Goal: Task Accomplishment & Management: Manage account settings

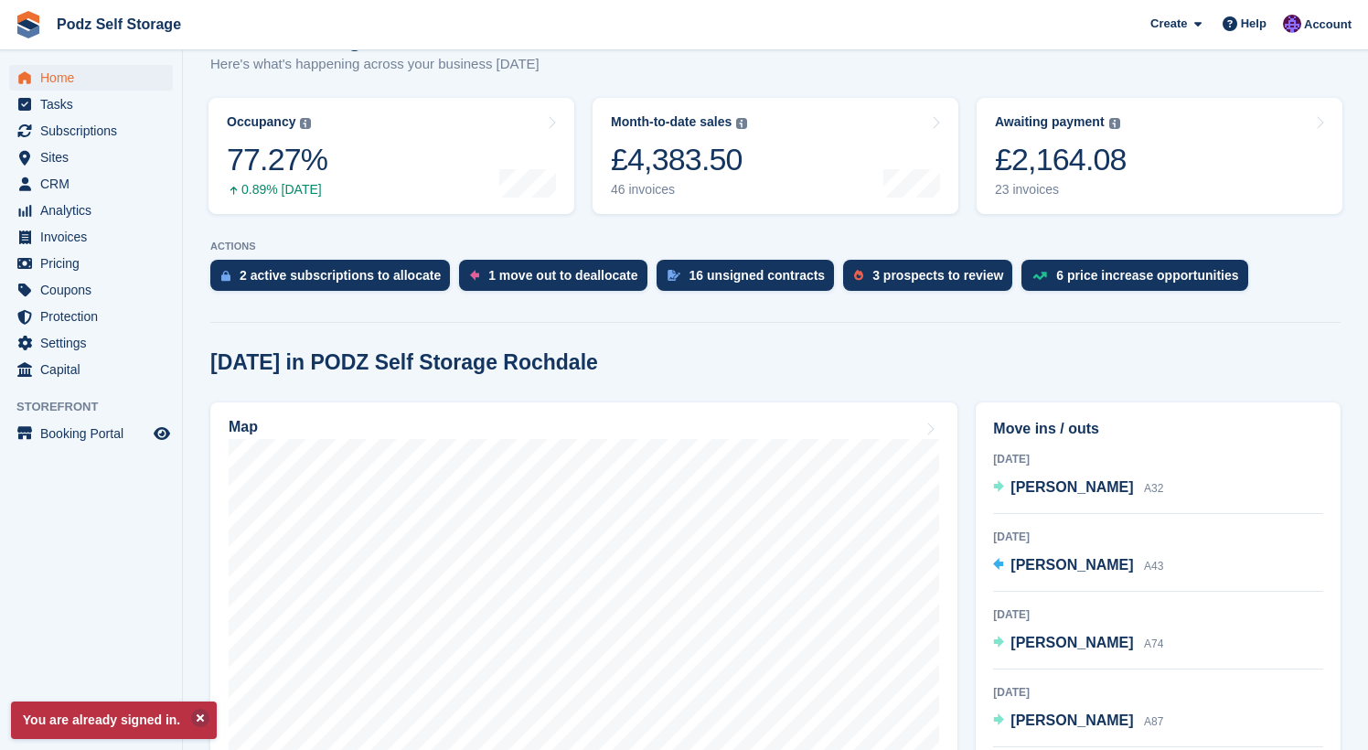
scroll to position [232, 0]
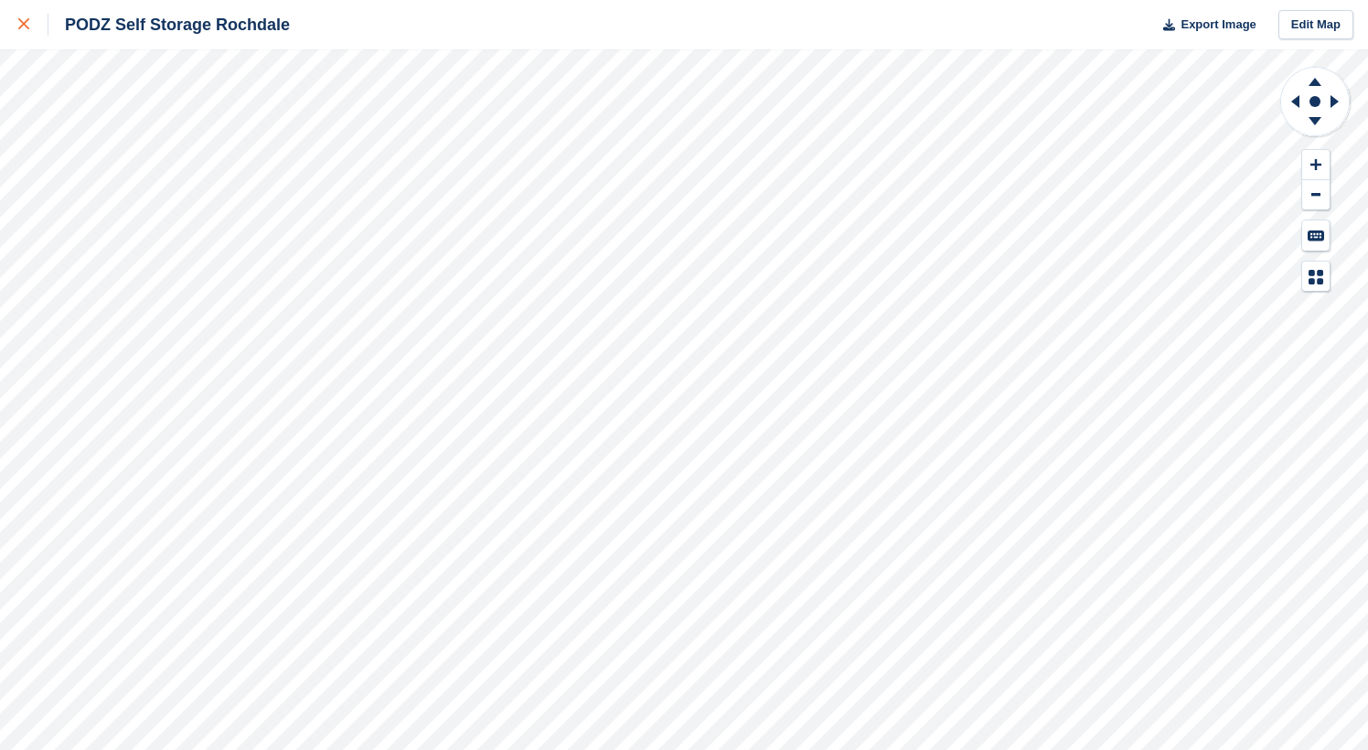
click at [23, 31] on div at bounding box center [33, 25] width 30 height 22
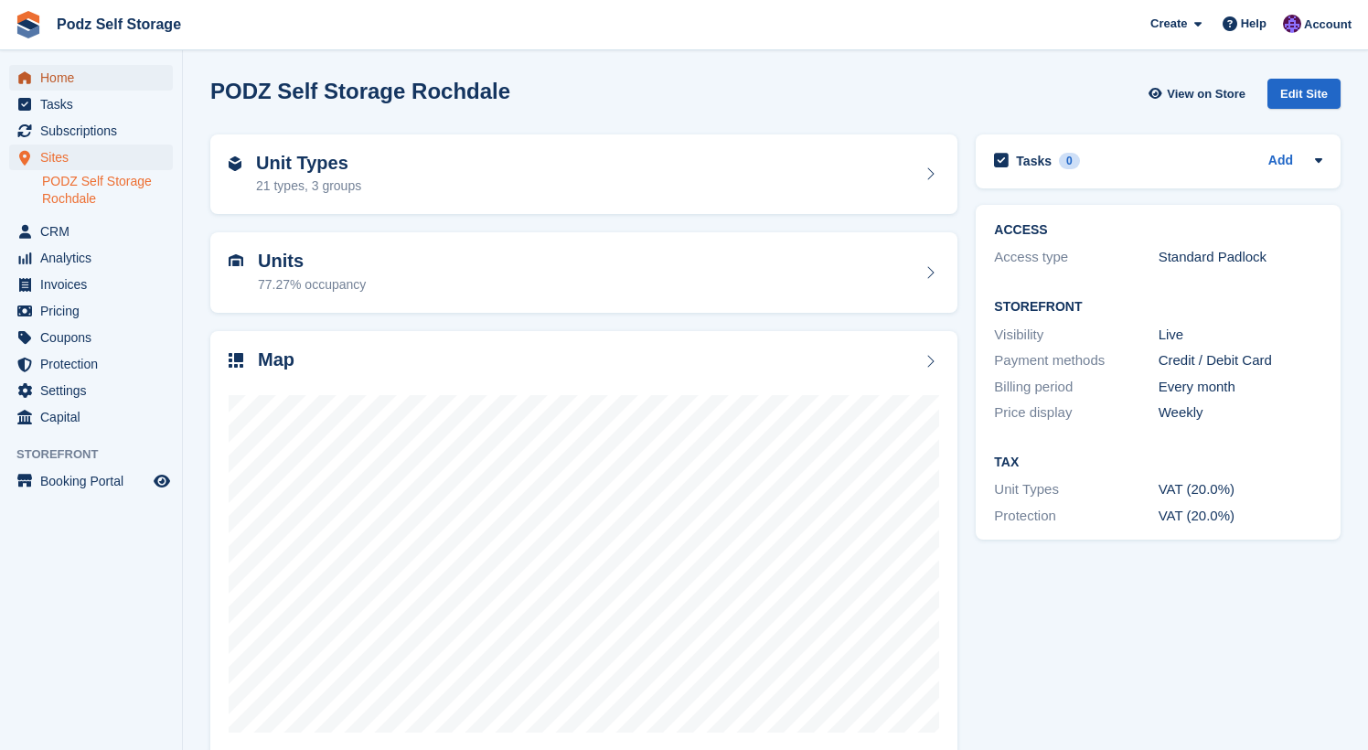
click at [49, 86] on span "Home" at bounding box center [95, 78] width 110 height 26
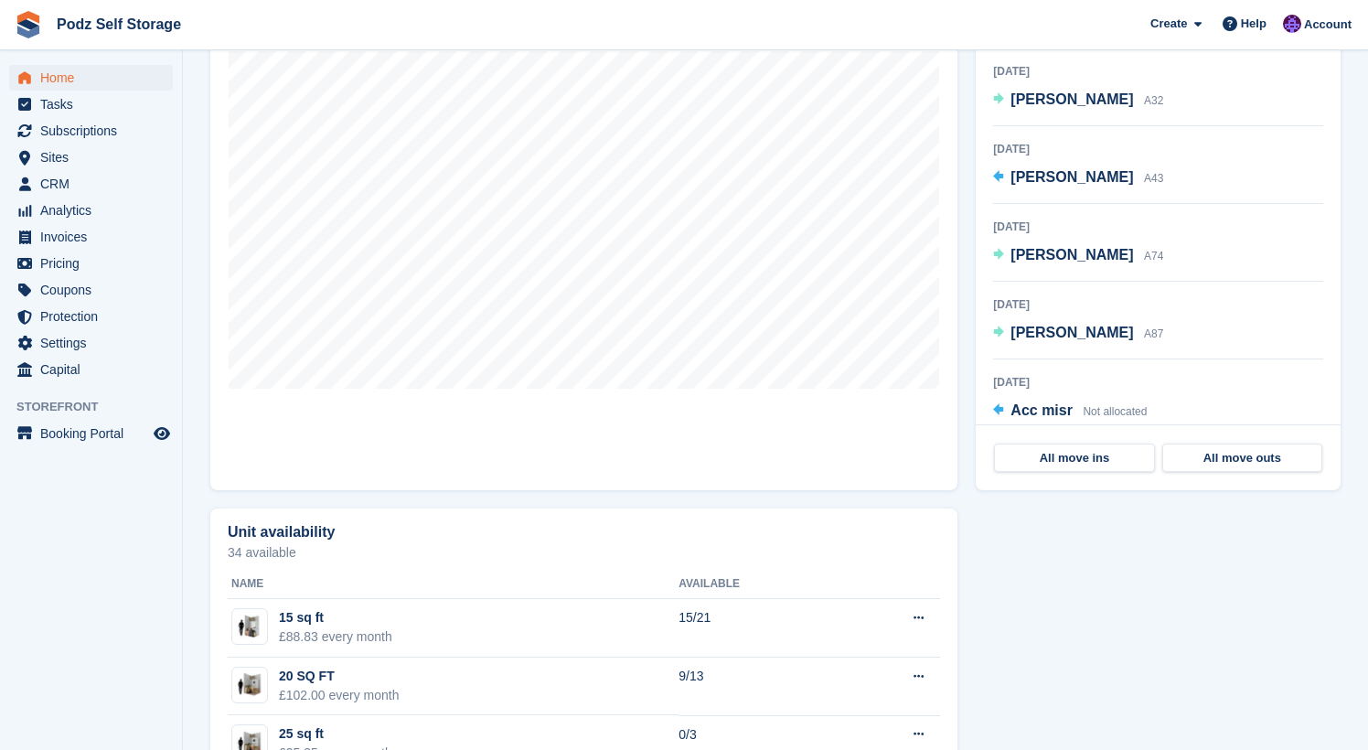
scroll to position [632, 0]
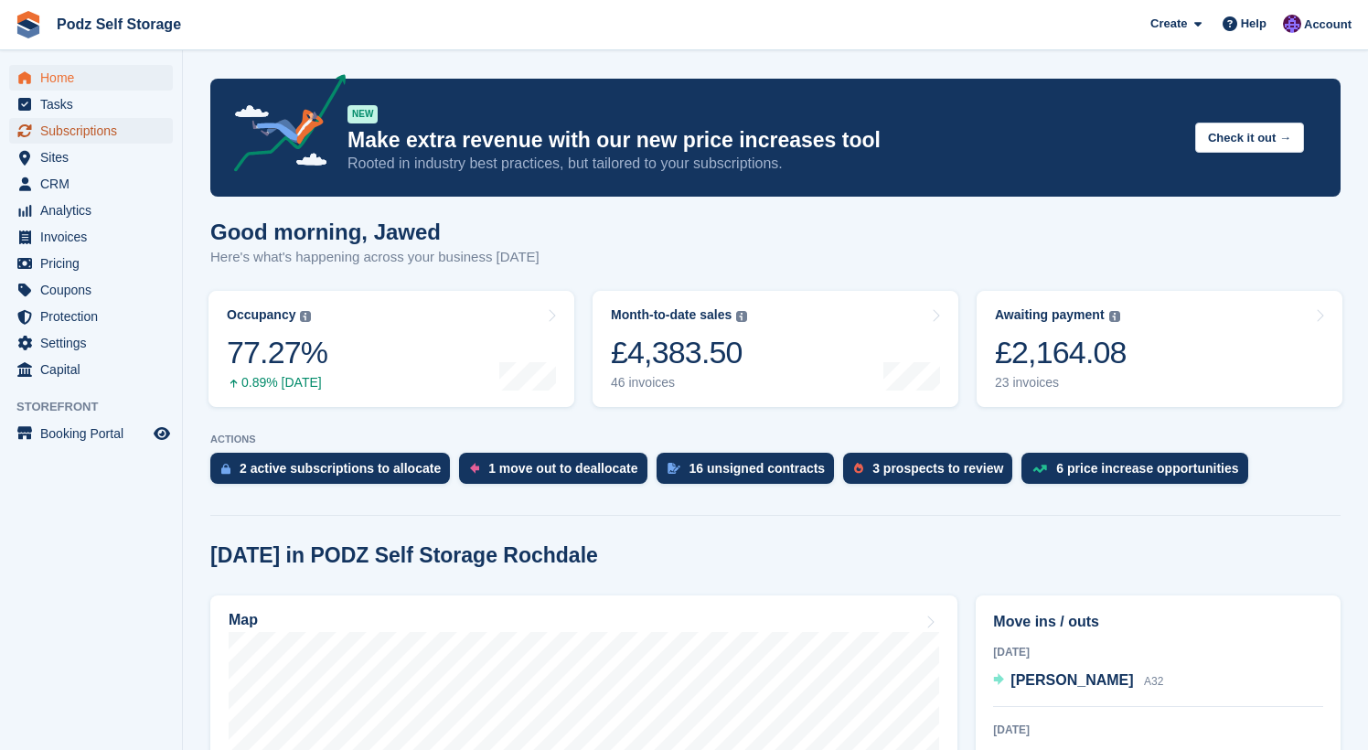
click at [116, 131] on span "Subscriptions" at bounding box center [95, 131] width 110 height 26
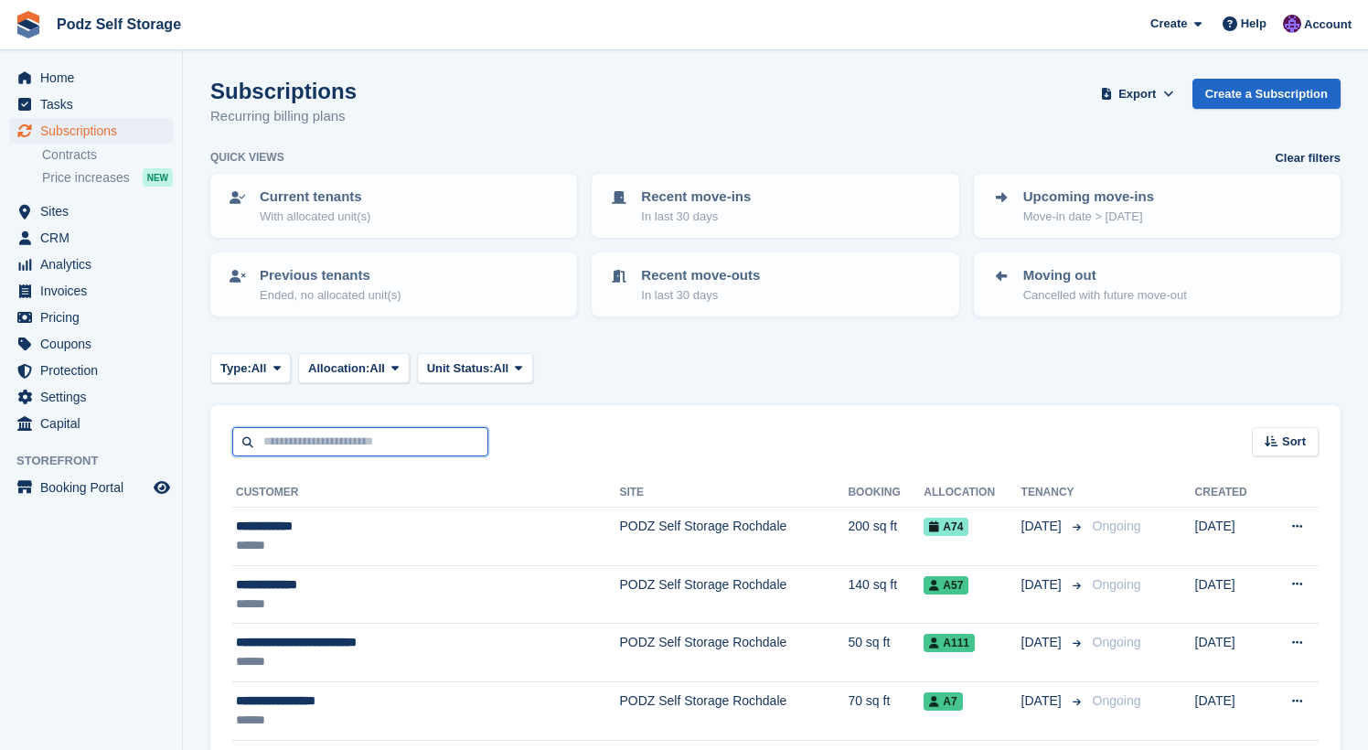
click at [373, 442] on input "text" at bounding box center [360, 442] width 256 height 30
type input "****"
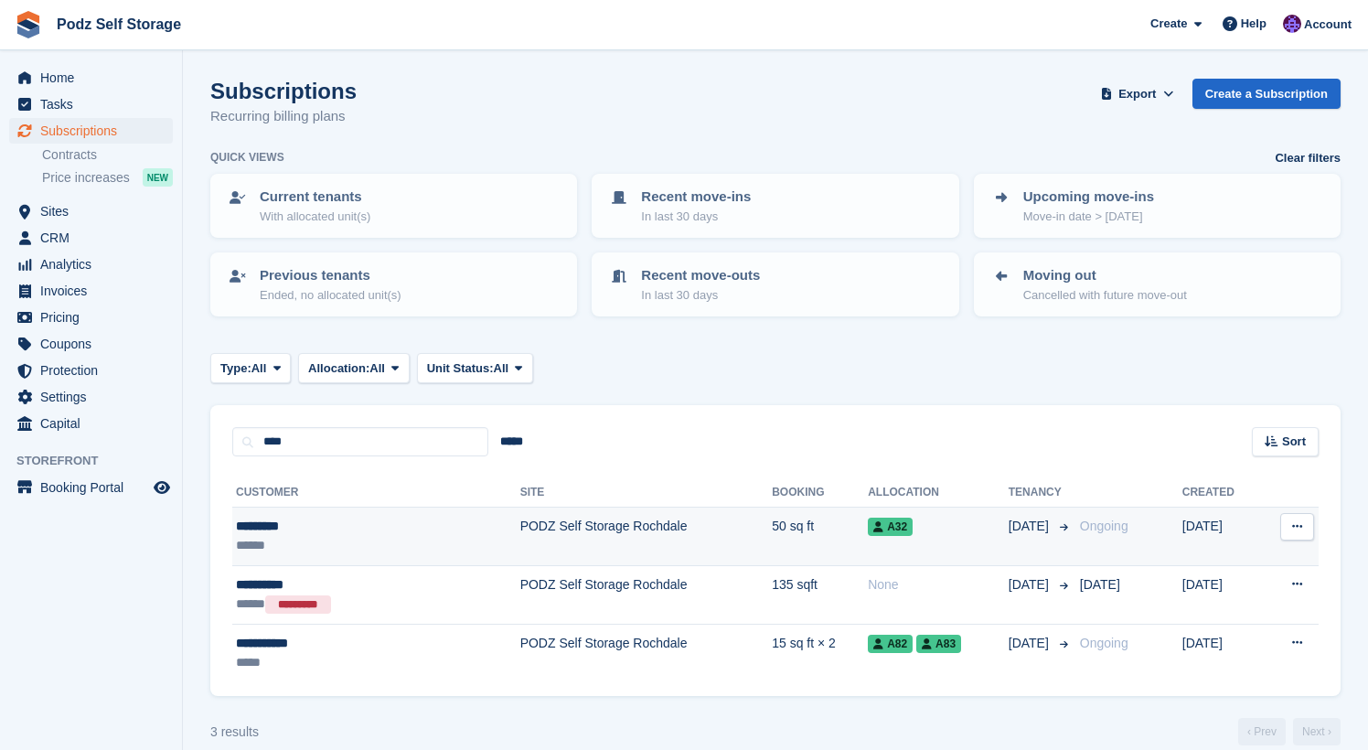
click at [365, 552] on div "******" at bounding box center [330, 545] width 188 height 19
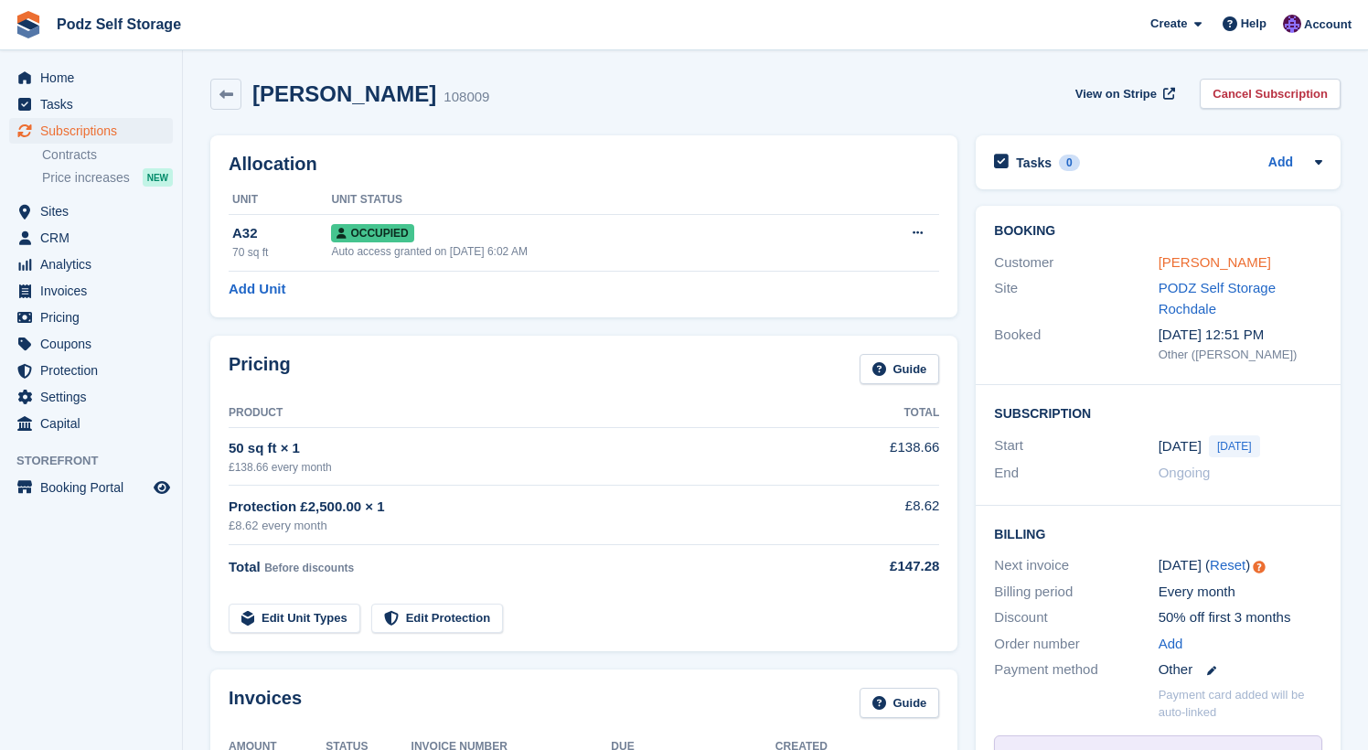
click at [1204, 262] on link "[PERSON_NAME]" at bounding box center [1215, 262] width 113 height 16
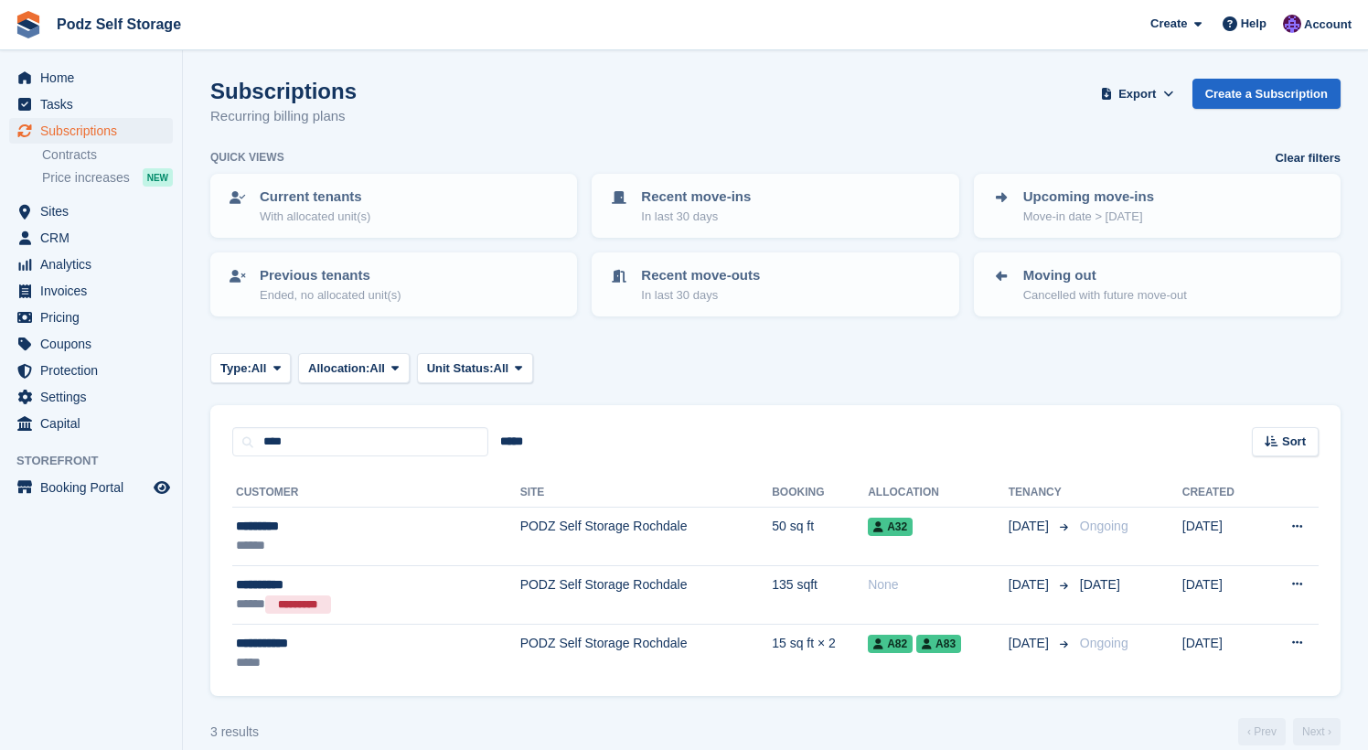
click at [700, 699] on section "Subscriptions Recurring billing plans Export Export Subscriptions Export a CSV …" at bounding box center [775, 386] width 1185 height 773
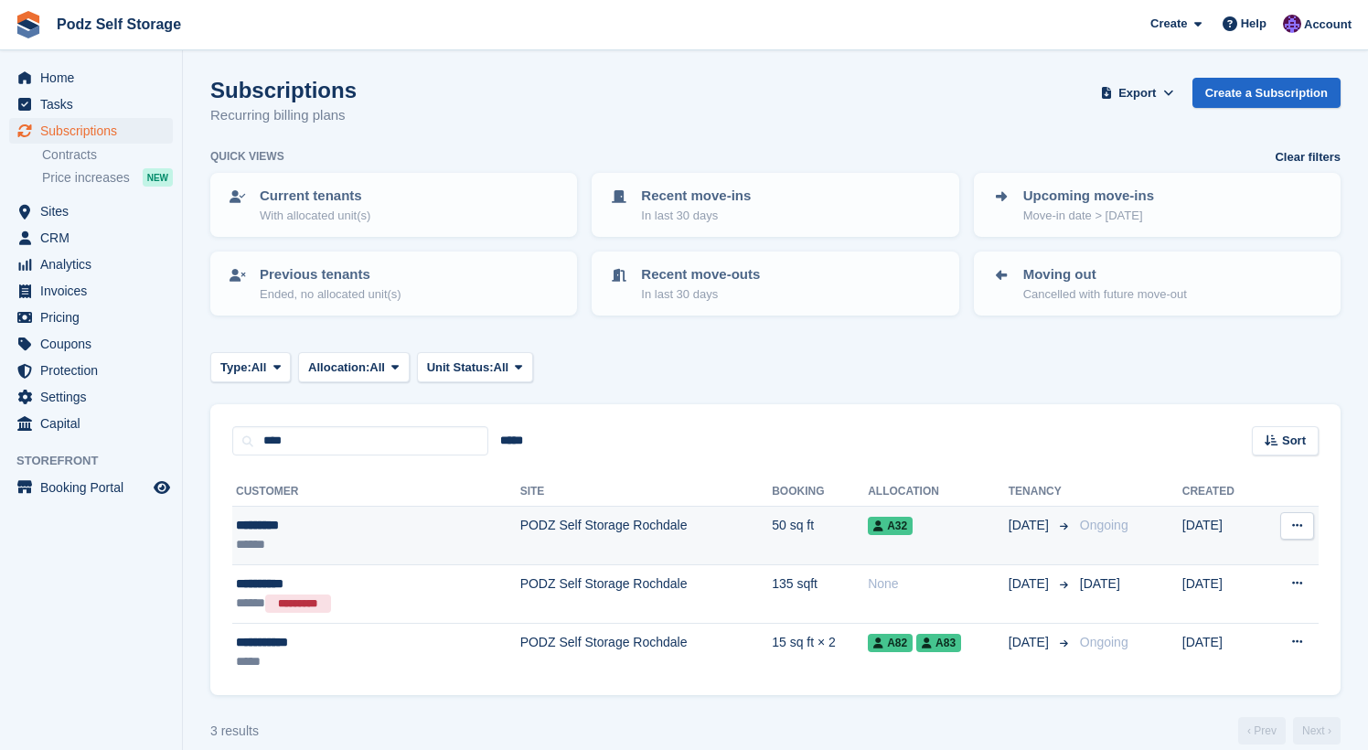
click at [772, 541] on td "50 sq ft" at bounding box center [820, 536] width 96 height 59
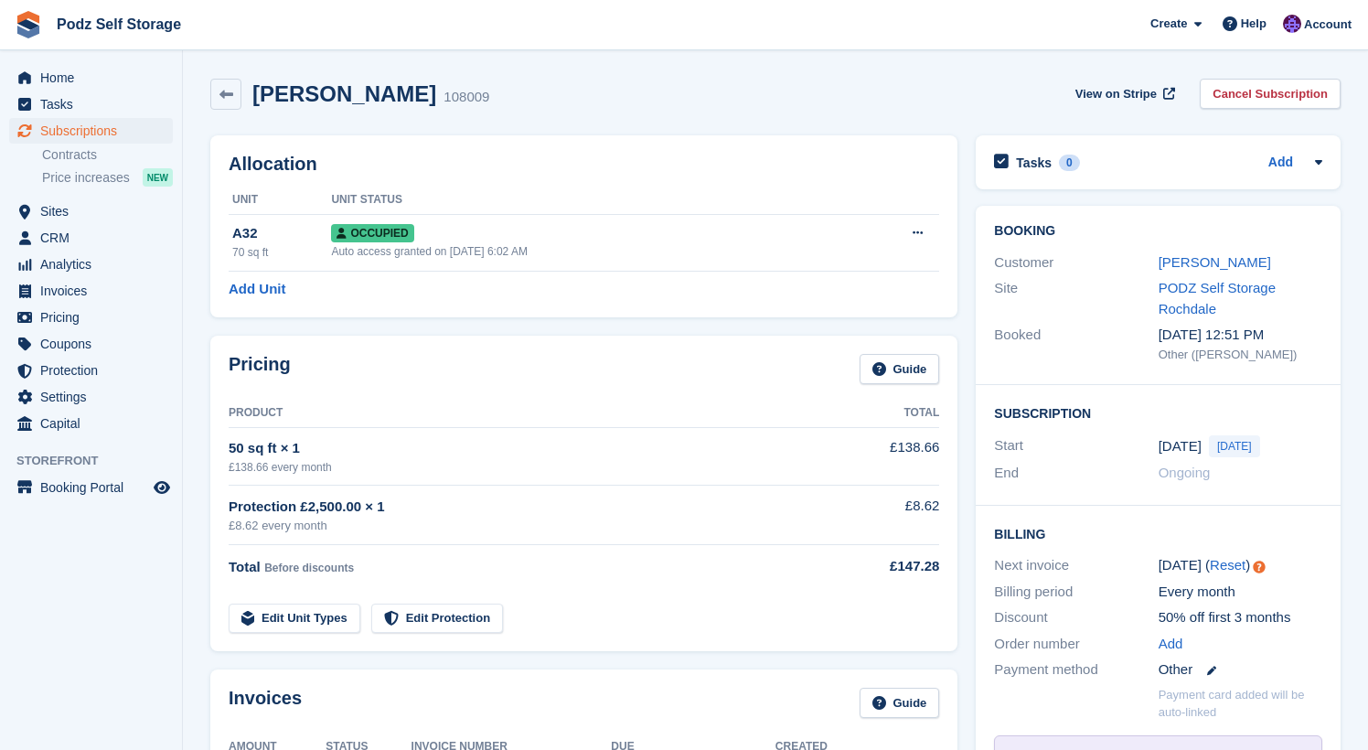
click at [727, 116] on div "Lisa Wild 108009 View on Stripe Cancel Subscription" at bounding box center [775, 98] width 1149 height 57
click at [702, 103] on div "Lisa Wild 108009 View on Stripe Cancel Subscription" at bounding box center [775, 94] width 1131 height 31
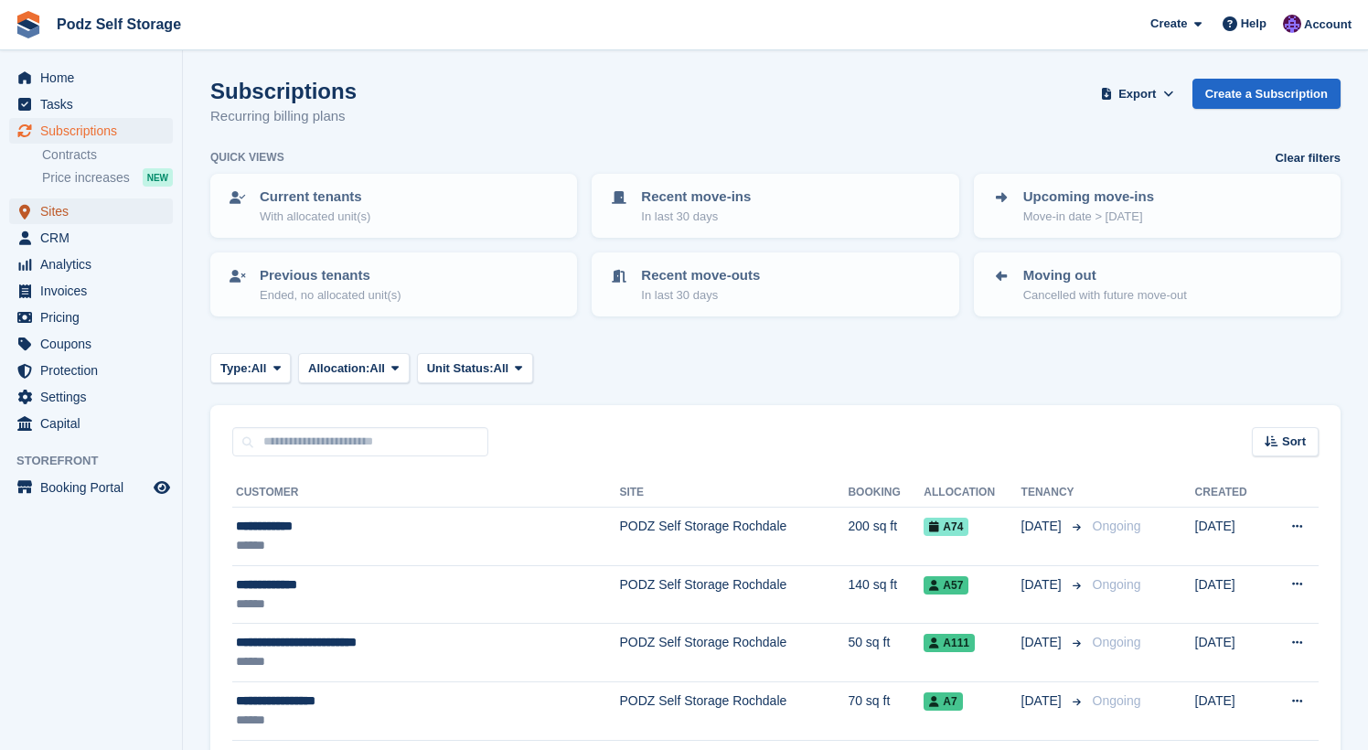
click at [86, 217] on span "Sites" at bounding box center [95, 211] width 110 height 26
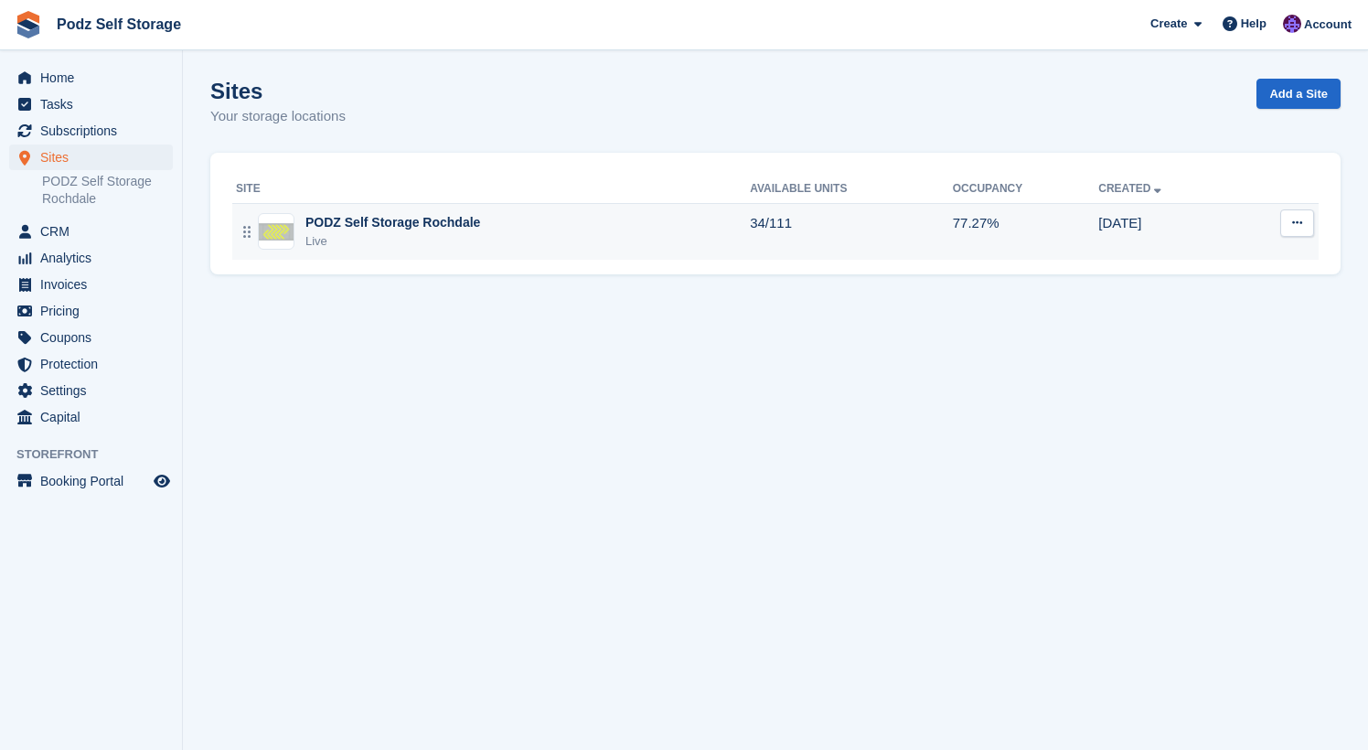
click at [550, 240] on div "PODZ Self Storage Rochdale Live" at bounding box center [493, 232] width 514 height 38
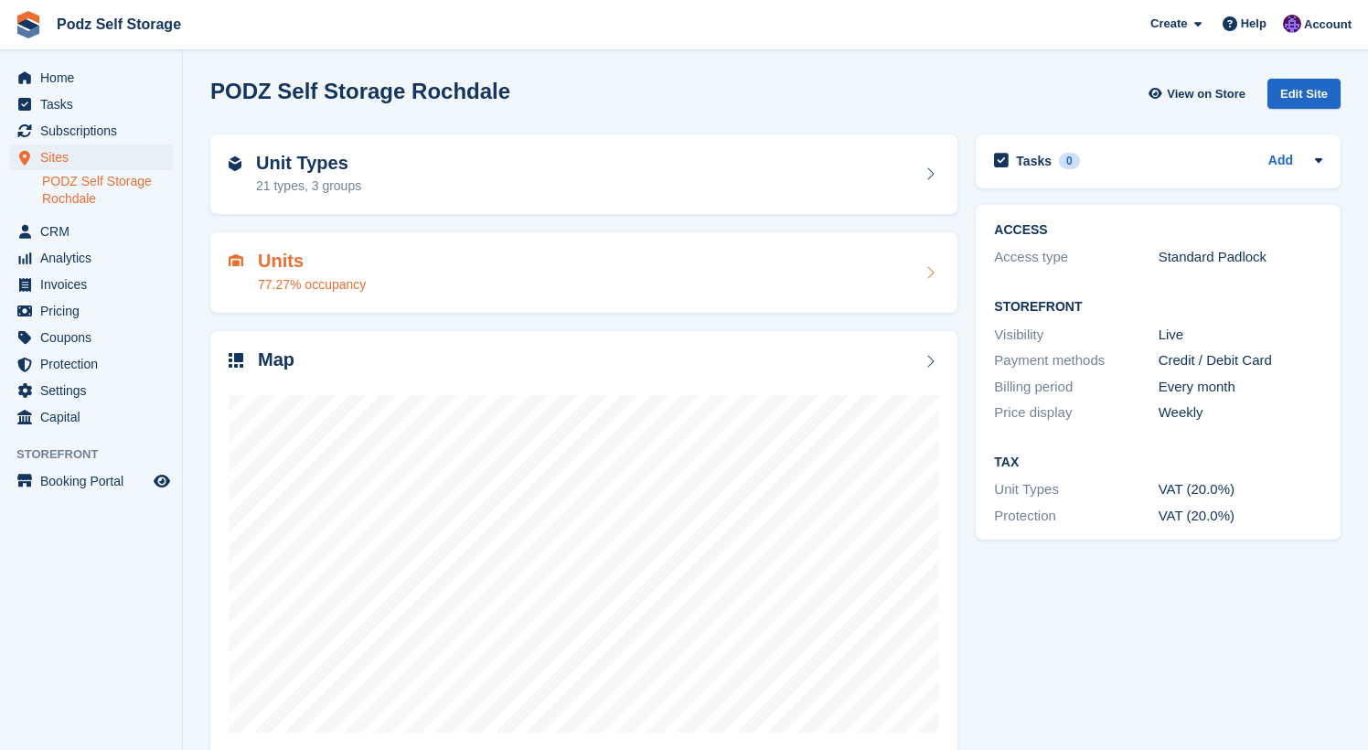
click at [532, 268] on div "Units 77.27% occupancy" at bounding box center [584, 273] width 711 height 44
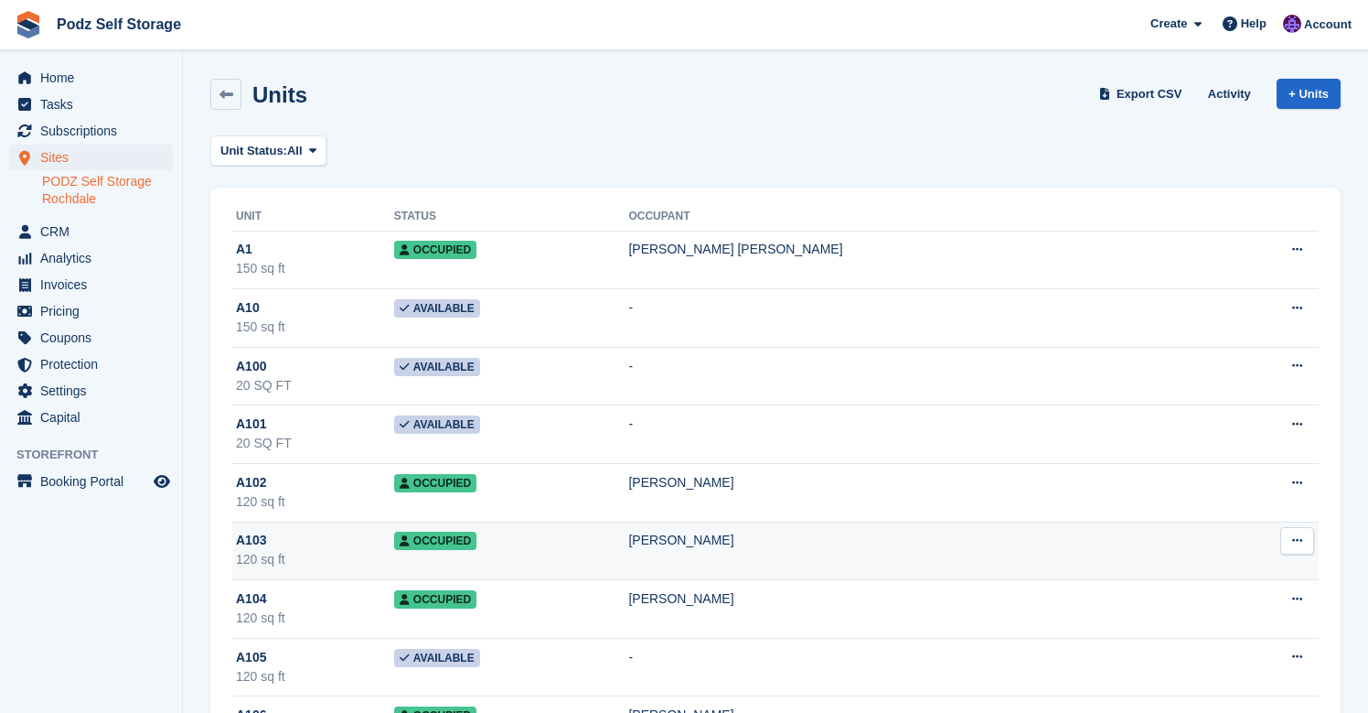
scroll to position [5686, 0]
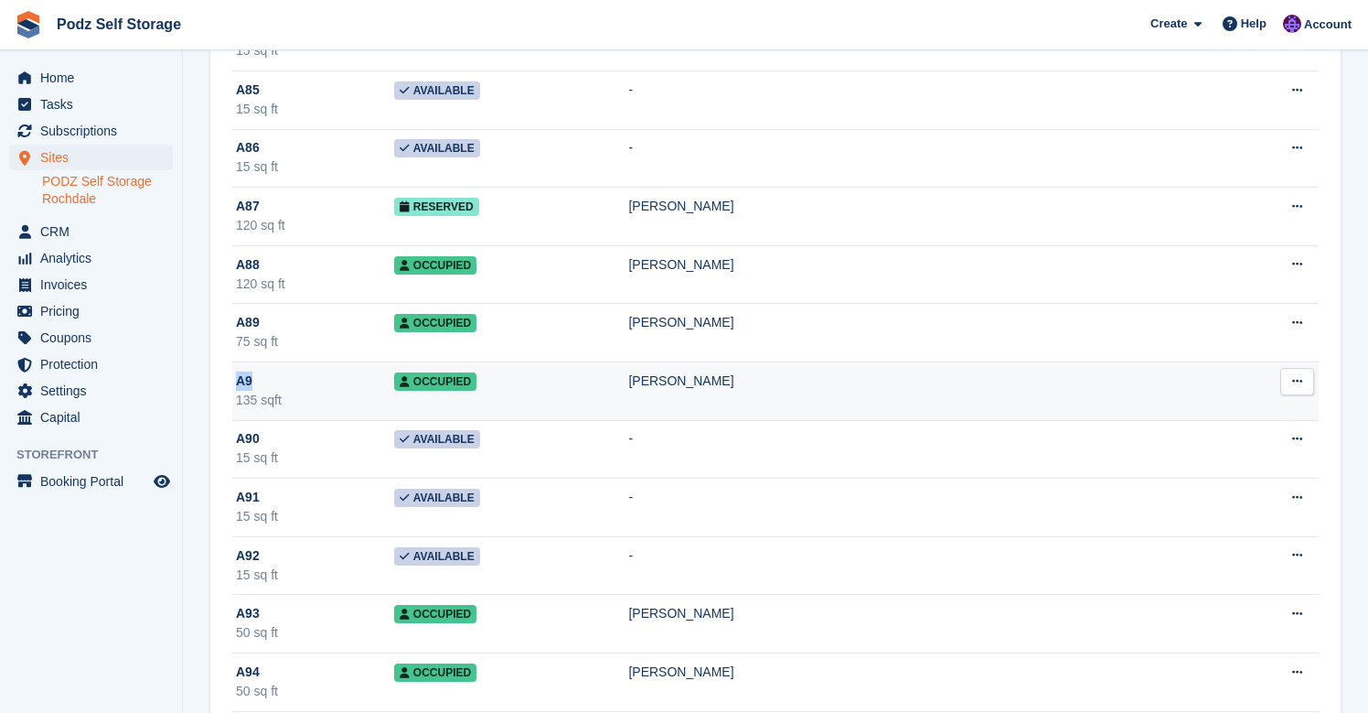
click at [410, 380] on icon at bounding box center [405, 381] width 10 height 11
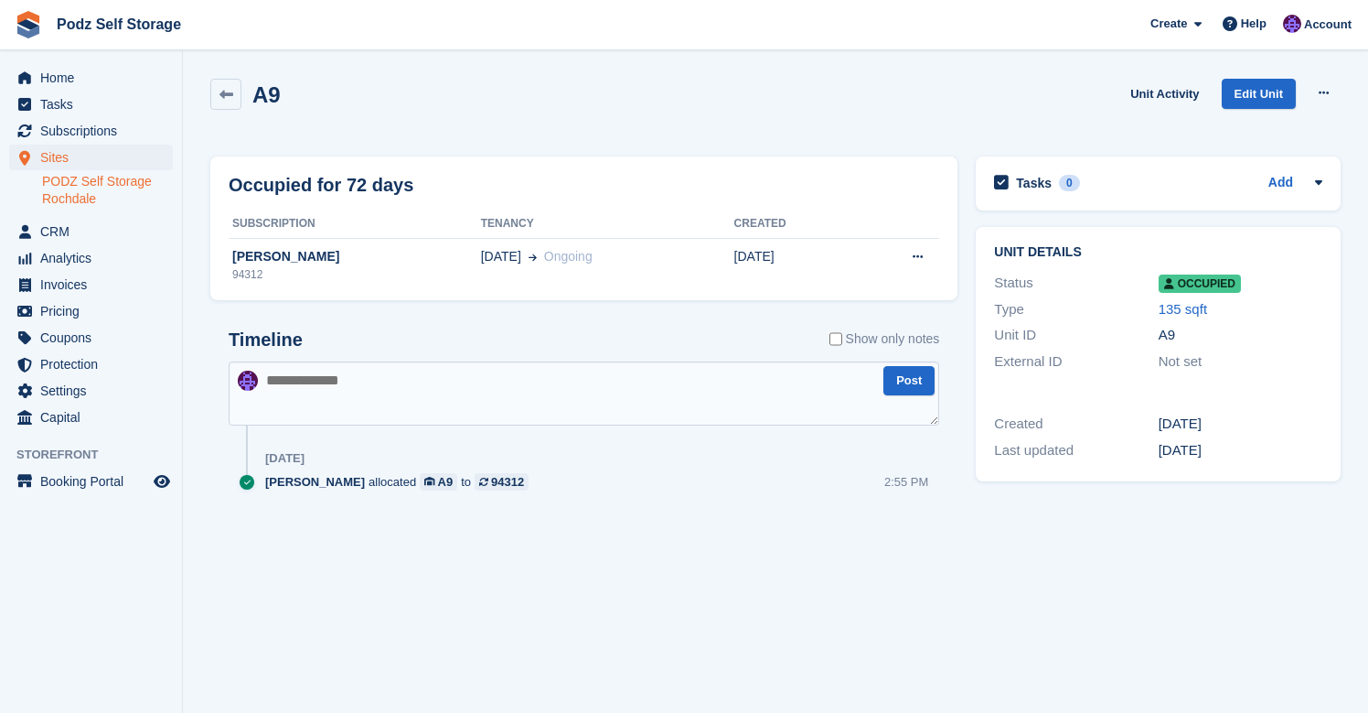
click at [614, 147] on div "Occupied for 72 days Subscription Tenancy Created [PERSON_NAME] 94312 [DATE] On…" at bounding box center [584, 350] width 766 height 407
click at [614, 146] on div "A9 Unit Activity Edit Unit Overlock Repossess Deallocate" at bounding box center [775, 109] width 1149 height 78
click at [63, 289] on span "Invoices" at bounding box center [95, 285] width 110 height 26
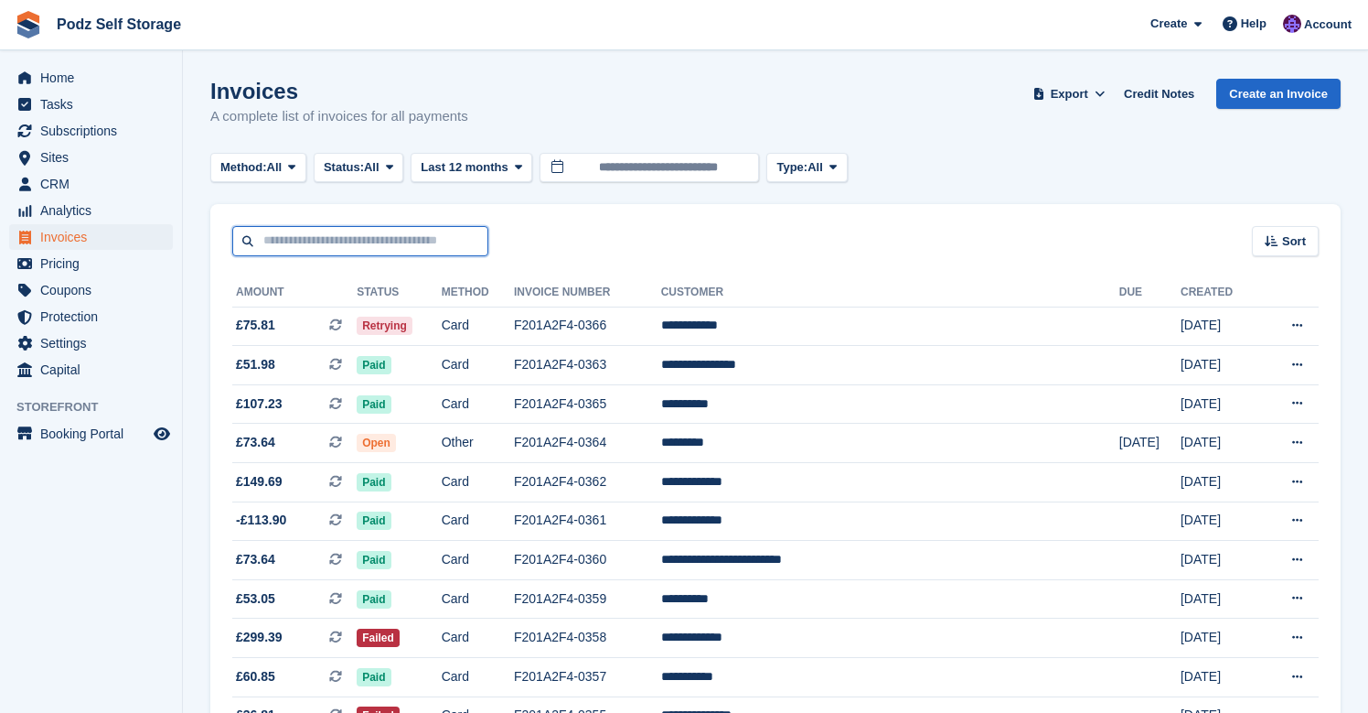
click at [427, 234] on input "text" at bounding box center [360, 241] width 256 height 30
type input "*****"
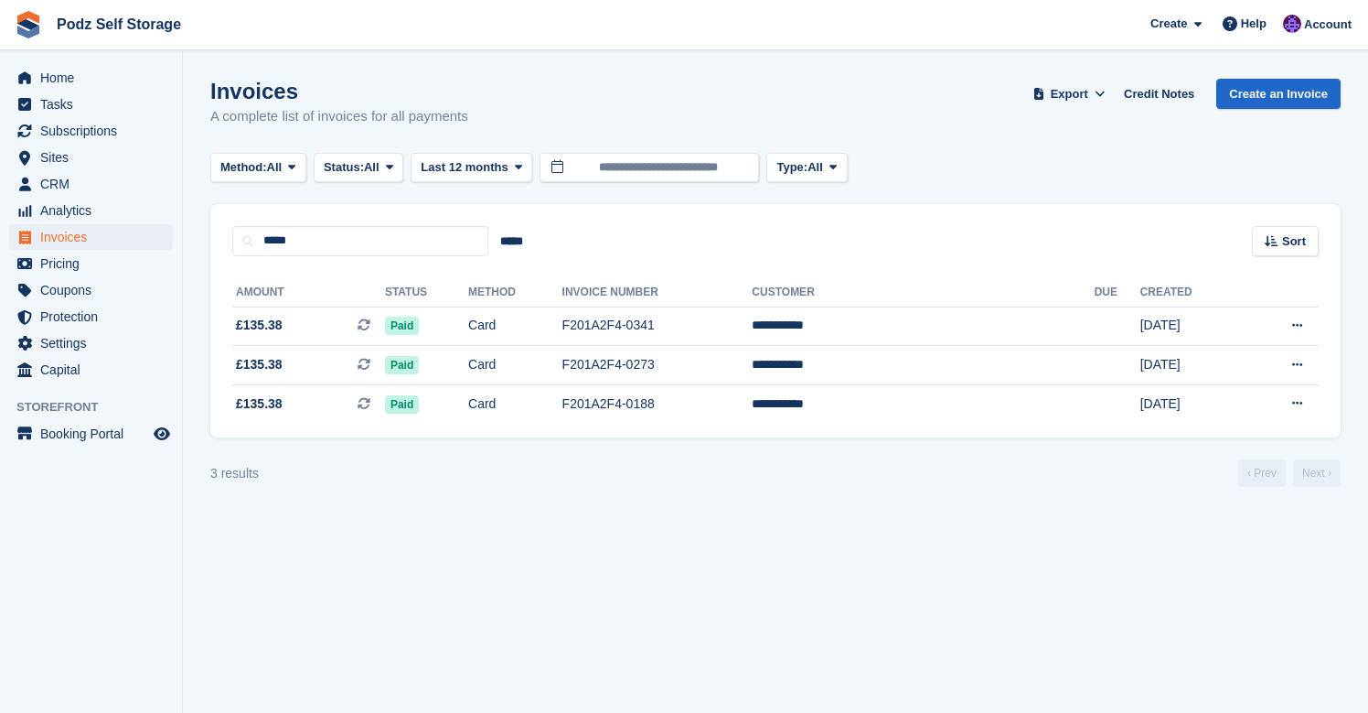
click at [606, 580] on section "Invoices A complete list of invoices for all payments Export Export Invoices Ex…" at bounding box center [775, 356] width 1185 height 713
click at [751, 602] on section "Invoices A complete list of invoices for all payments Export Export Invoices Ex…" at bounding box center [775, 356] width 1185 height 713
